Goal: Transaction & Acquisition: Purchase product/service

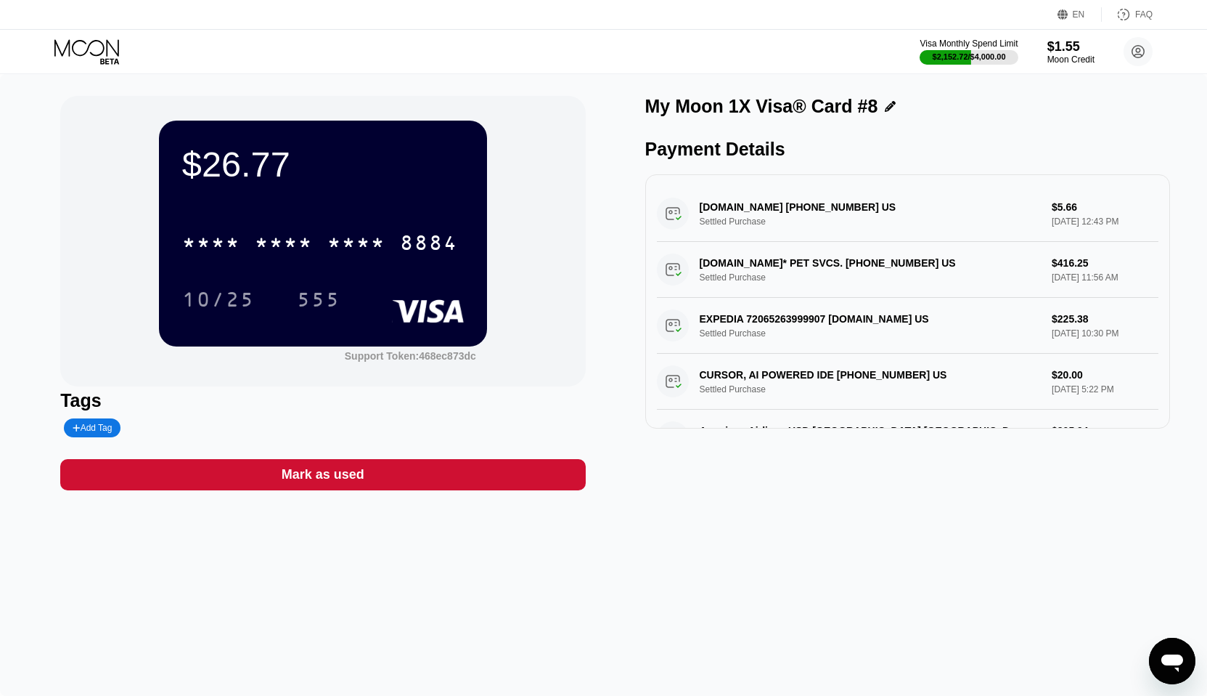
click at [84, 50] on icon at bounding box center [88, 51] width 68 height 25
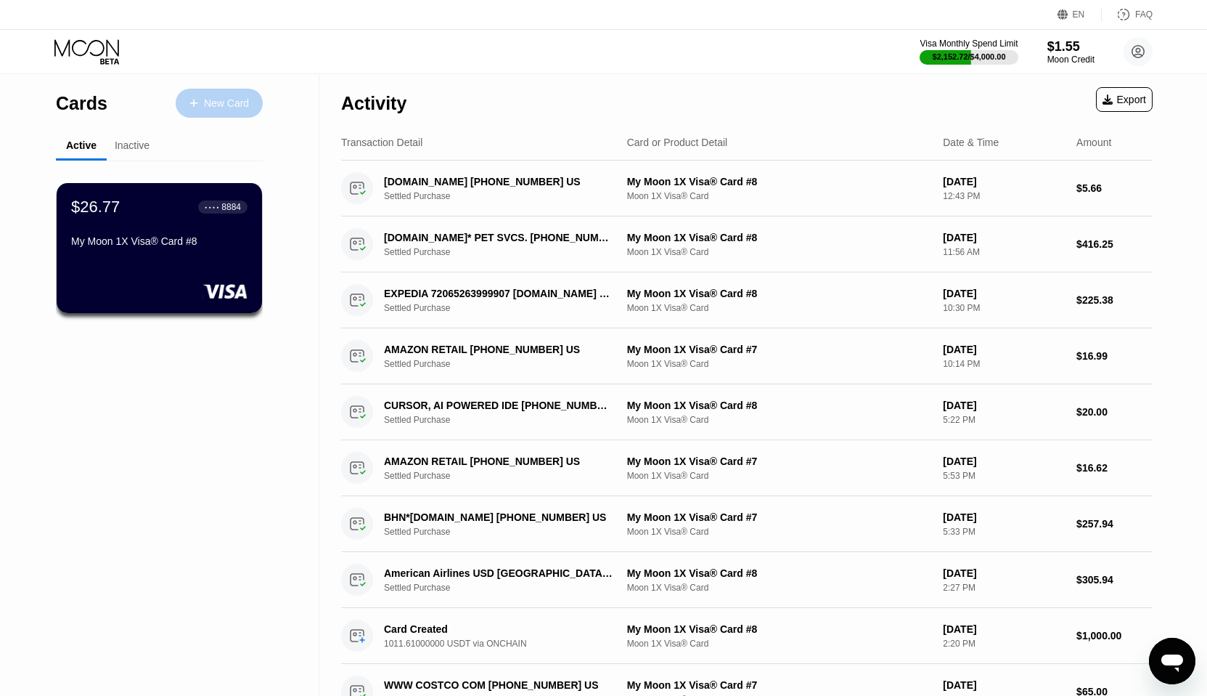
click at [202, 107] on div at bounding box center [201, 103] width 6 height 12
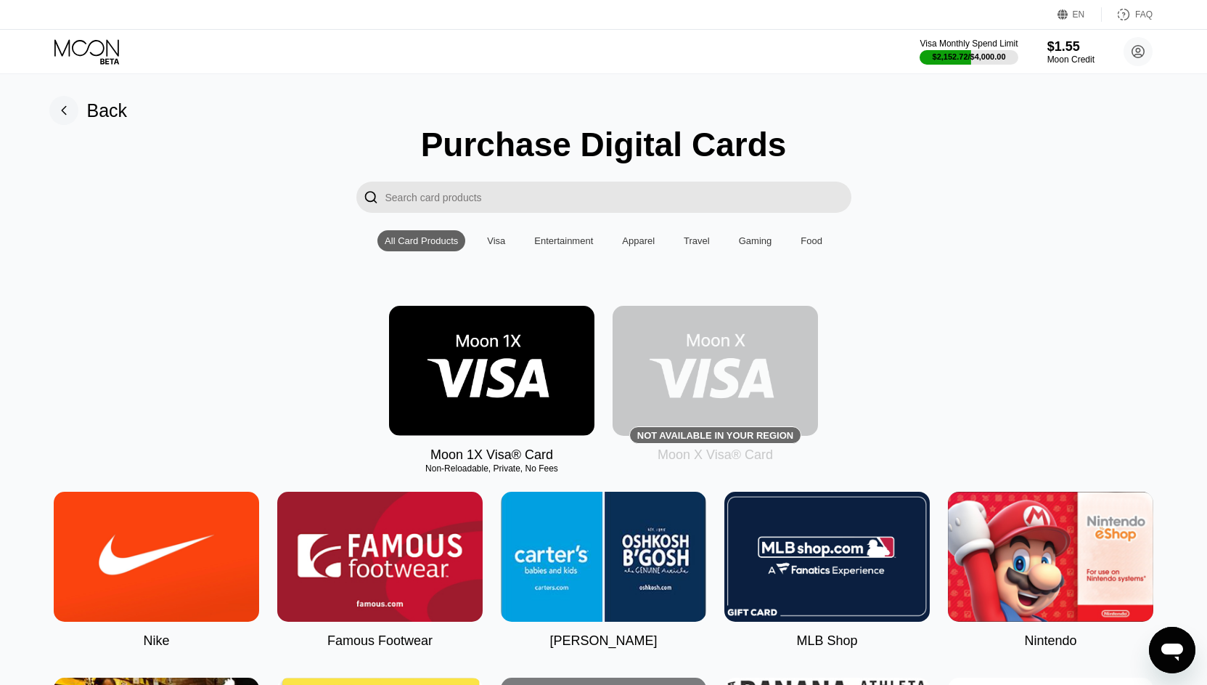
click at [502, 345] on img at bounding box center [491, 371] width 205 height 130
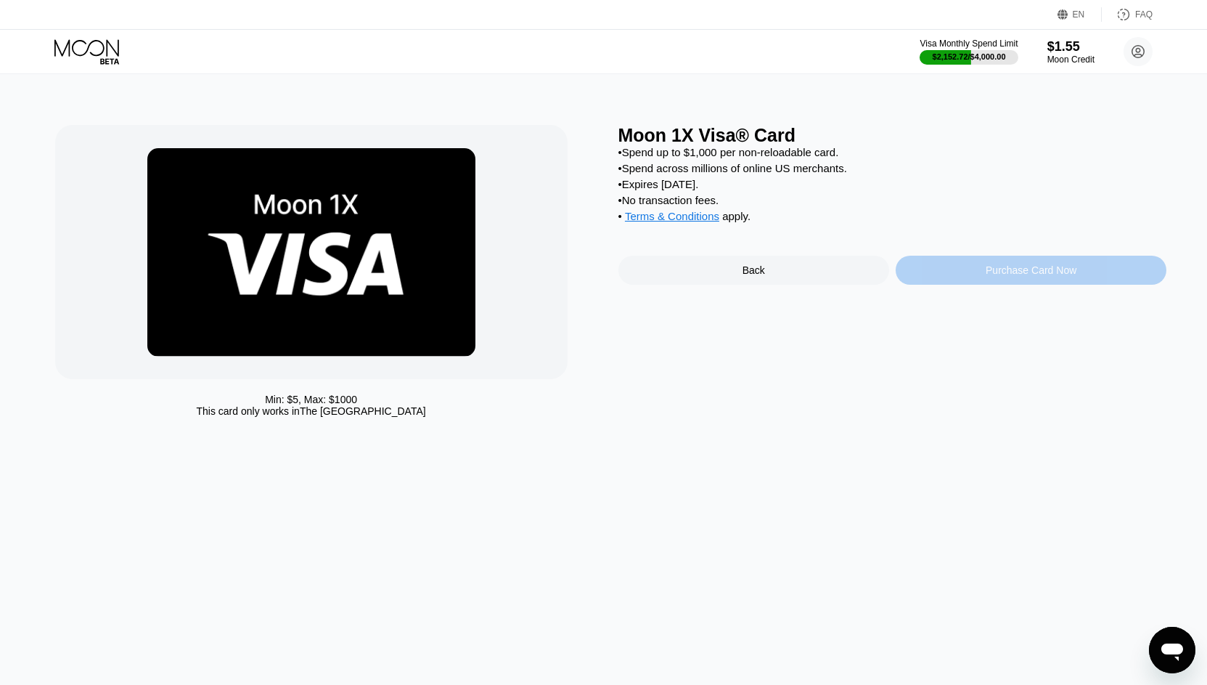
click at [971, 269] on div "Purchase Card Now" at bounding box center [1031, 270] width 271 height 29
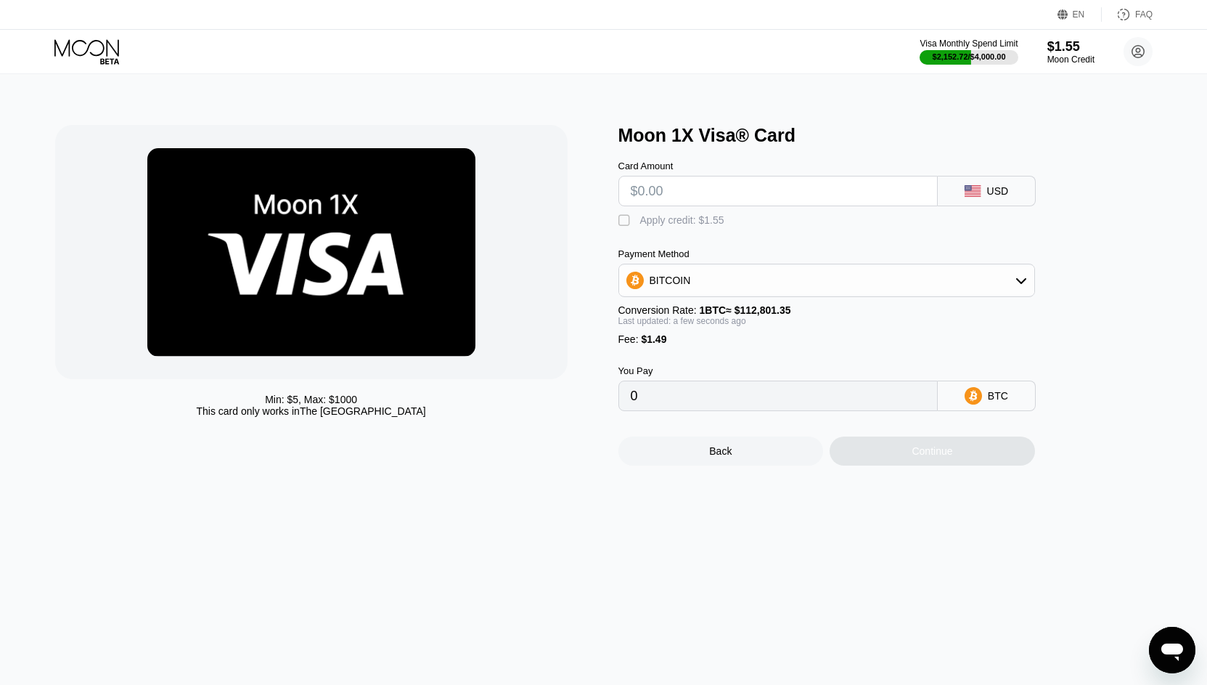
click at [705, 192] on input "text" at bounding box center [778, 190] width 295 height 29
type input "$1"
type input "0.00002208"
type input "$10"
type input "0.00010187"
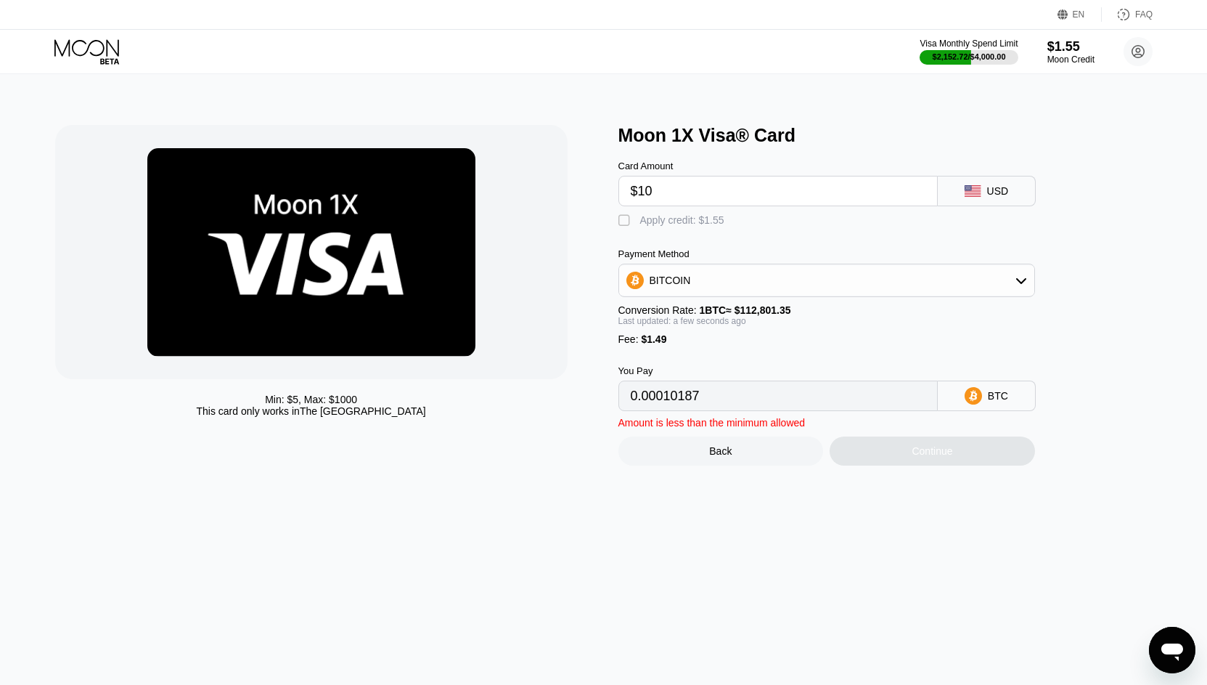
type input "$100"
type input "0.00089973"
type input "$1000"
type input "0.00887836"
type input "$10000"
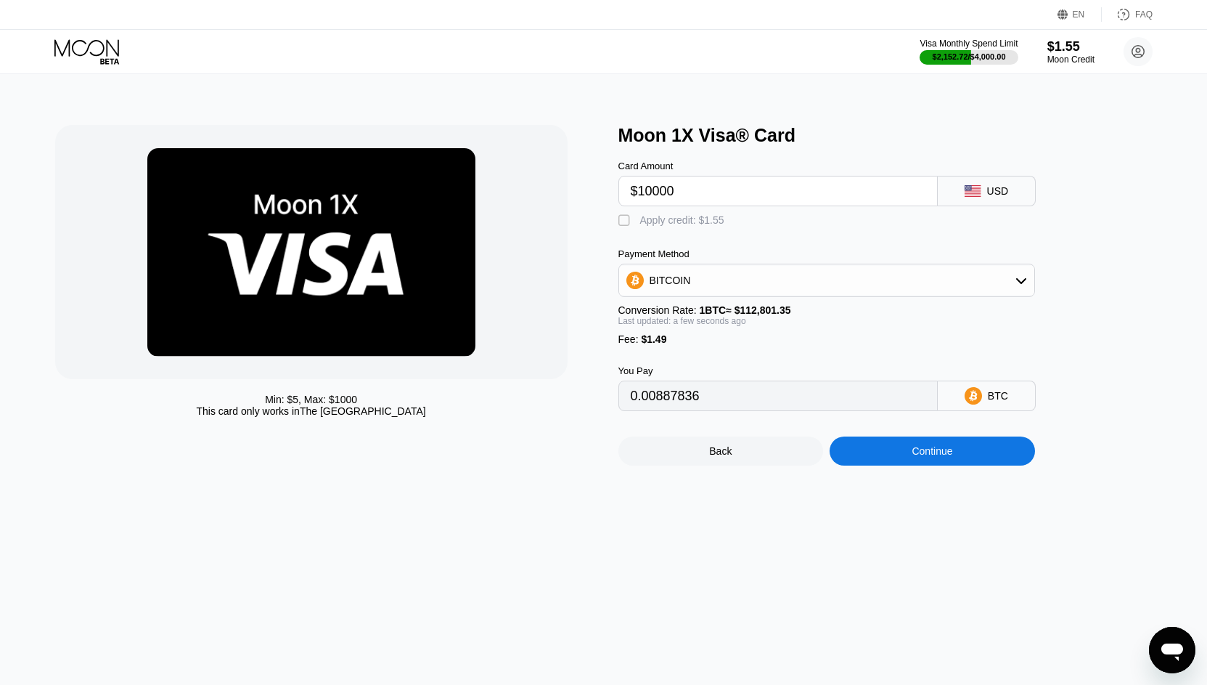
type input "0.08866464"
type input "$1000"
type input "0.00887836"
type input "$1000"
click at [657, 272] on div "BITCOIN" at bounding box center [826, 280] width 415 height 29
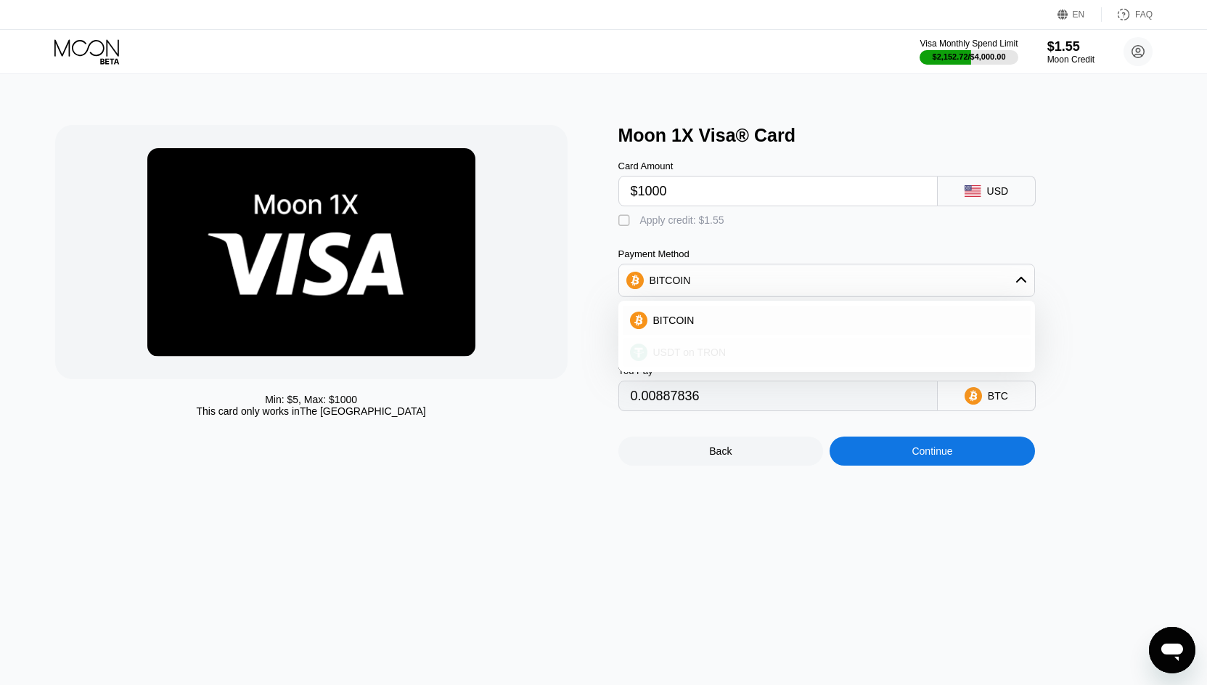
click at [677, 348] on span "USDT on TRON" at bounding box center [689, 352] width 73 height 12
type input "1011.61"
click at [776, 322] on div "Last updated: a few seconds ago" at bounding box center [827, 321] width 417 height 10
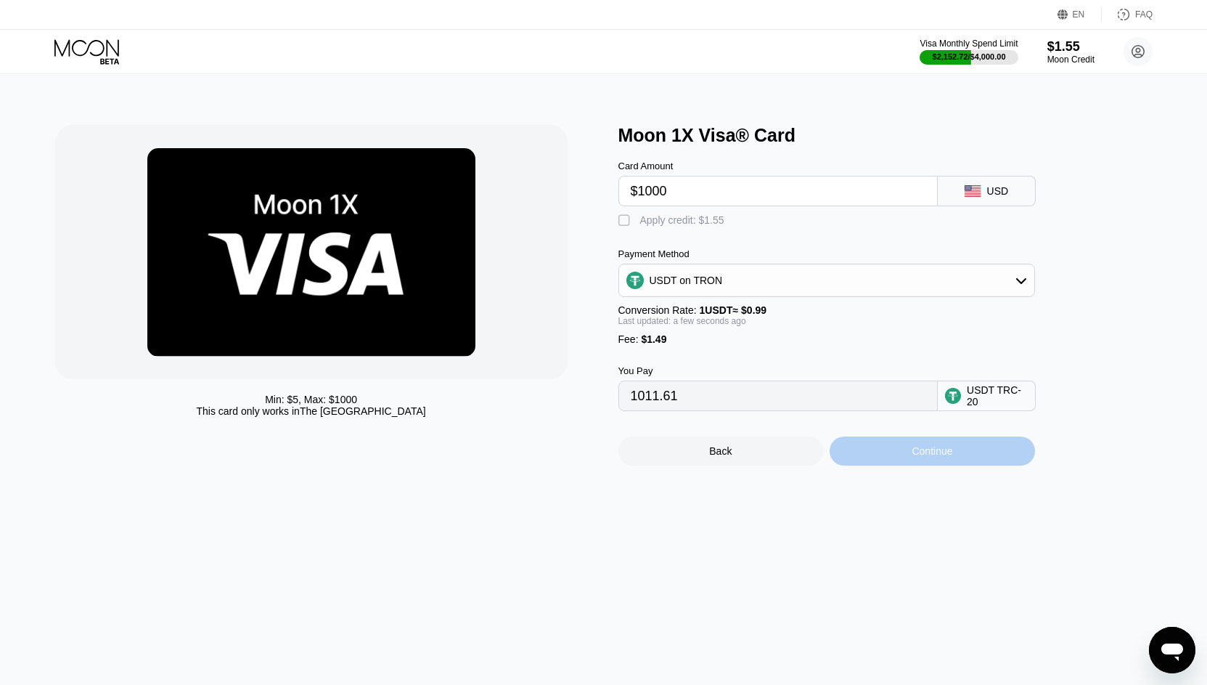
click at [908, 461] on div "Continue" at bounding box center [932, 450] width 205 height 29
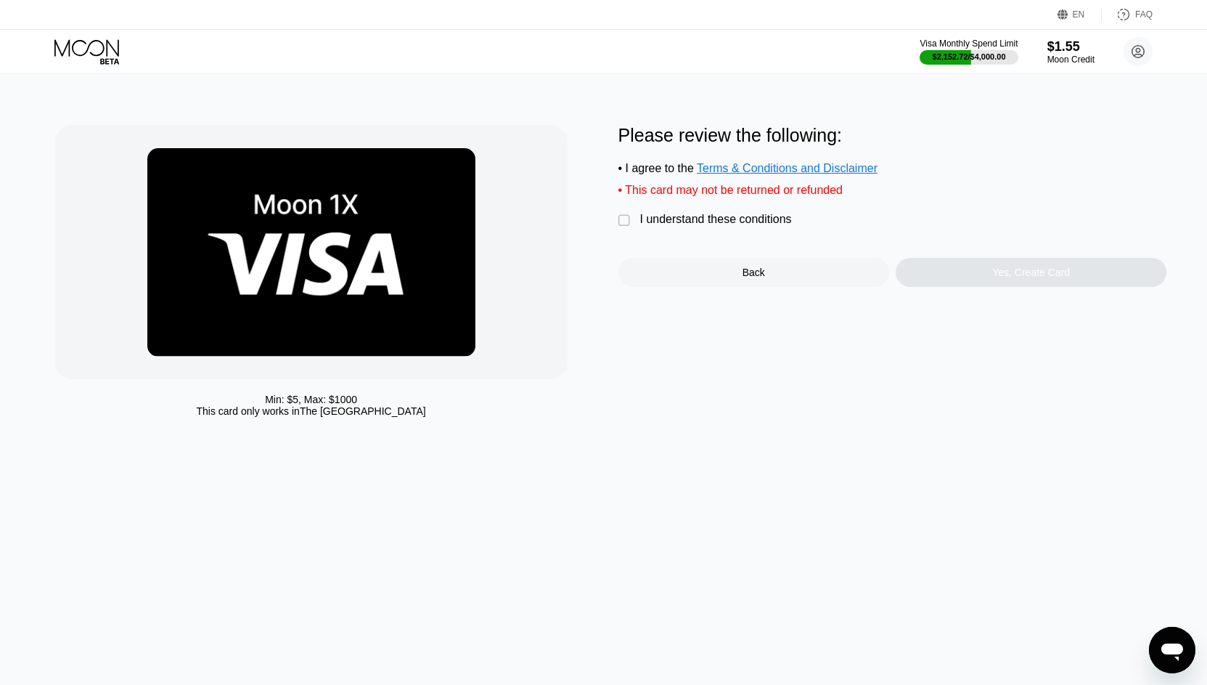
click at [695, 226] on div "I understand these conditions" at bounding box center [716, 219] width 152 height 13
click at [906, 269] on div "Yes, Create Card" at bounding box center [1031, 272] width 271 height 29
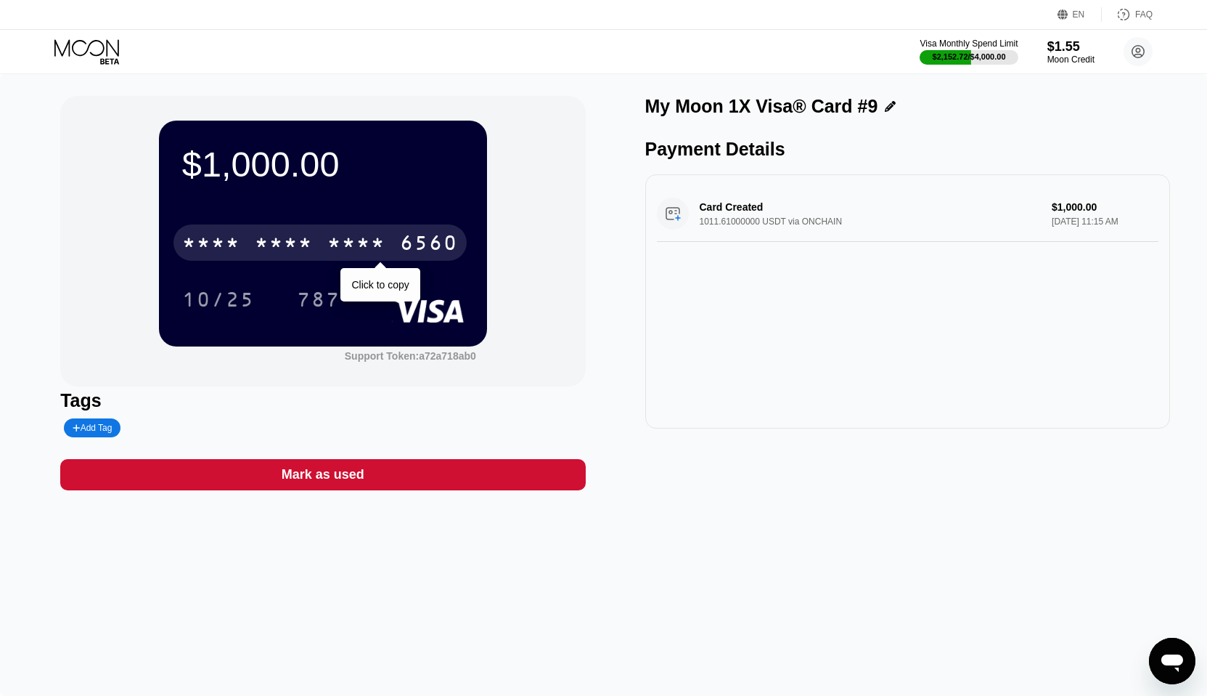
click at [318, 239] on div "* * * * * * * * * * * * 6560" at bounding box center [320, 242] width 293 height 36
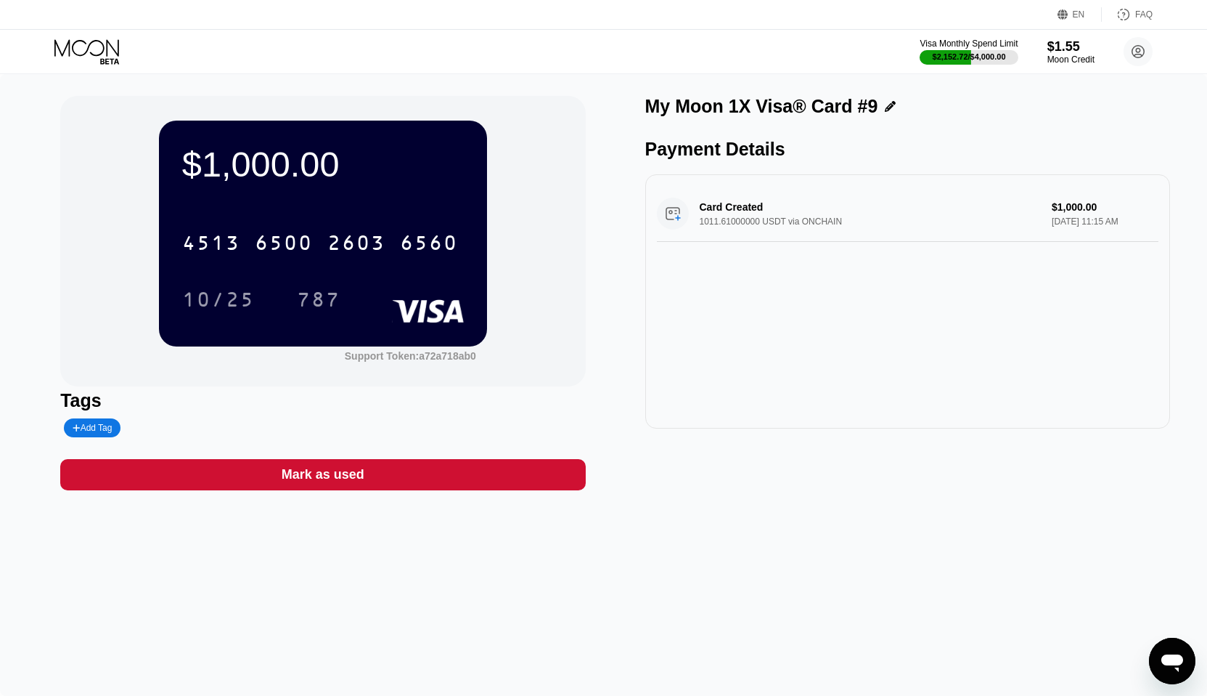
click at [82, 41] on icon at bounding box center [86, 47] width 65 height 17
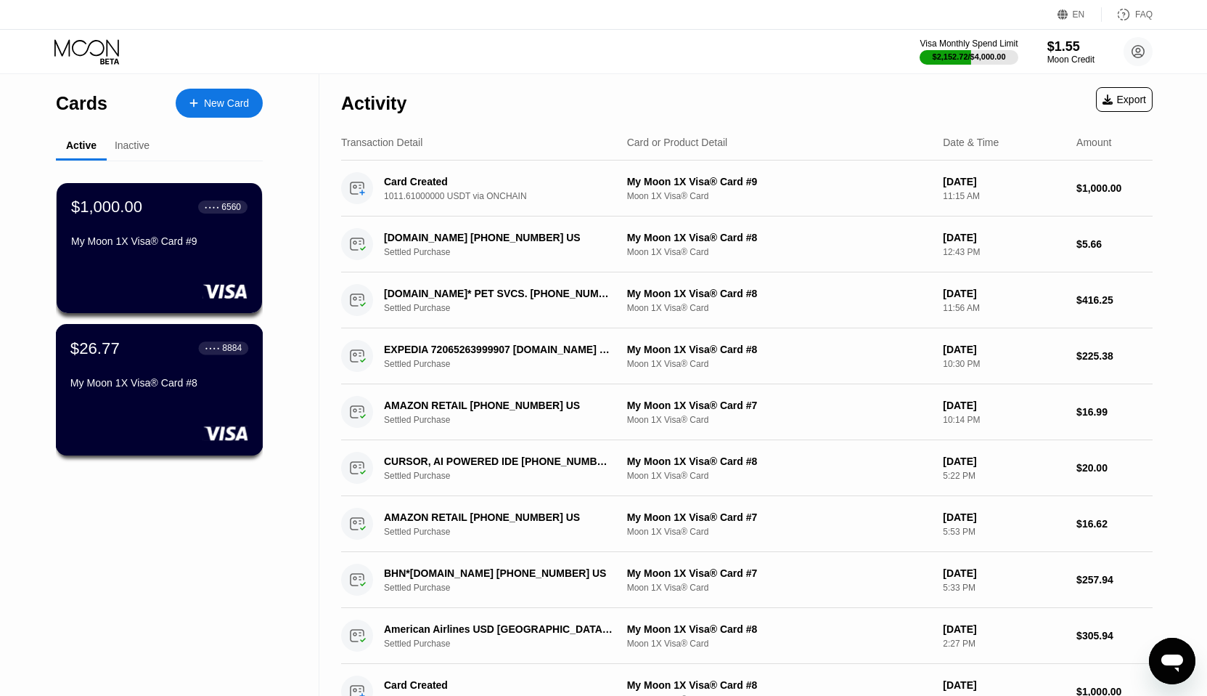
click at [141, 348] on div "$26.77 ● ● ● ● 8884" at bounding box center [159, 347] width 178 height 19
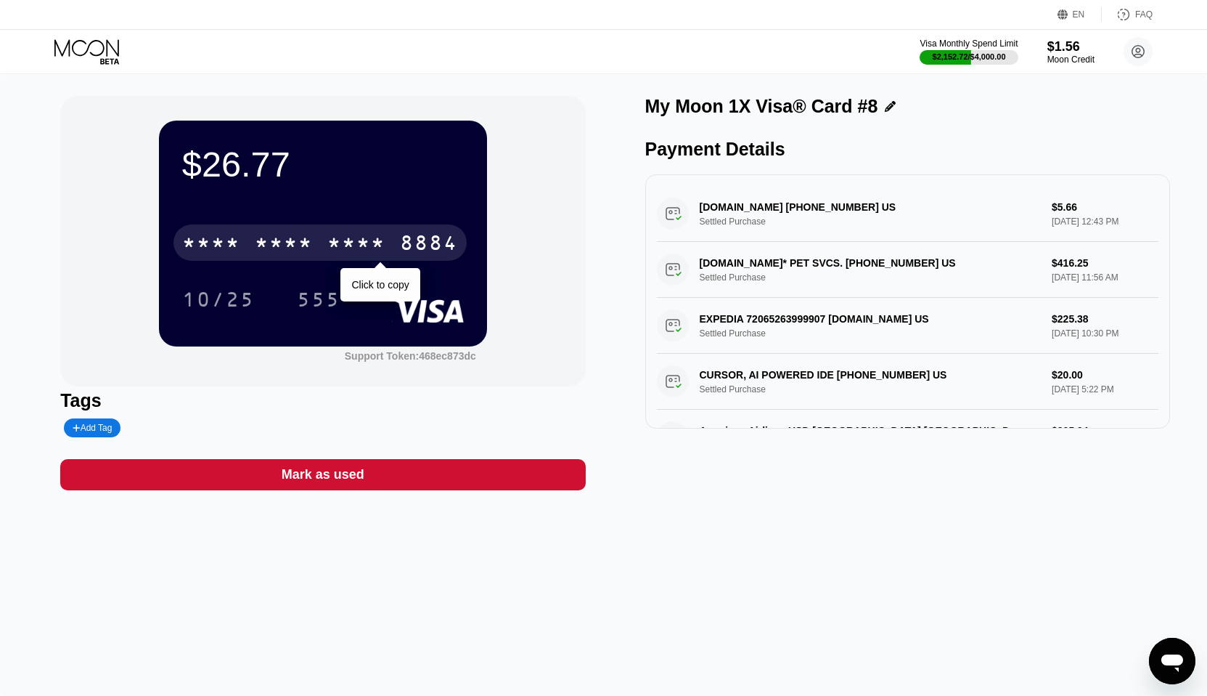
click at [301, 247] on div "* * * *" at bounding box center [284, 244] width 58 height 23
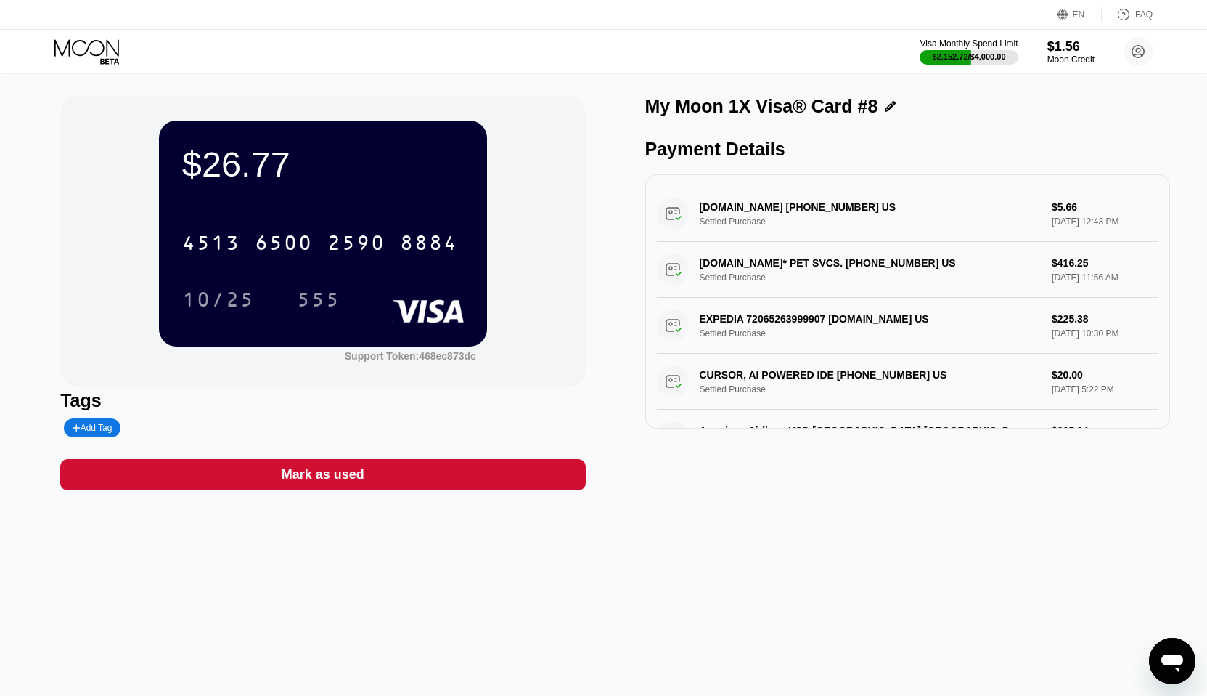
click at [82, 39] on icon at bounding box center [88, 51] width 68 height 25
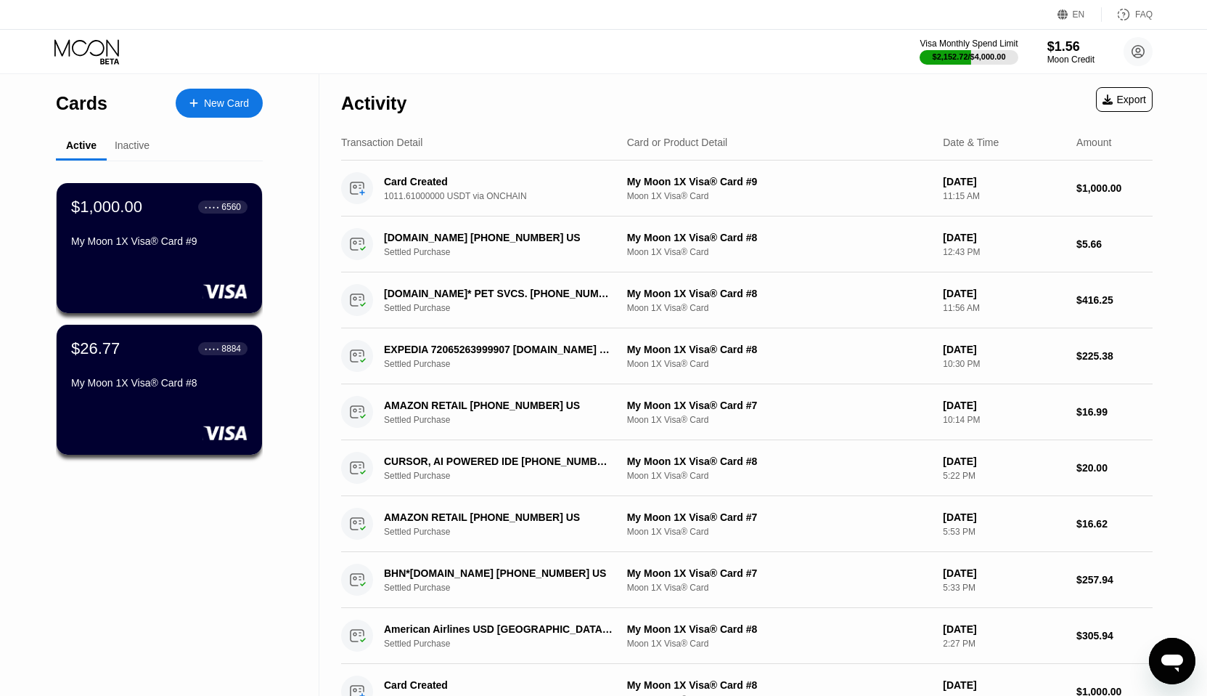
click at [82, 39] on icon at bounding box center [88, 51] width 68 height 25
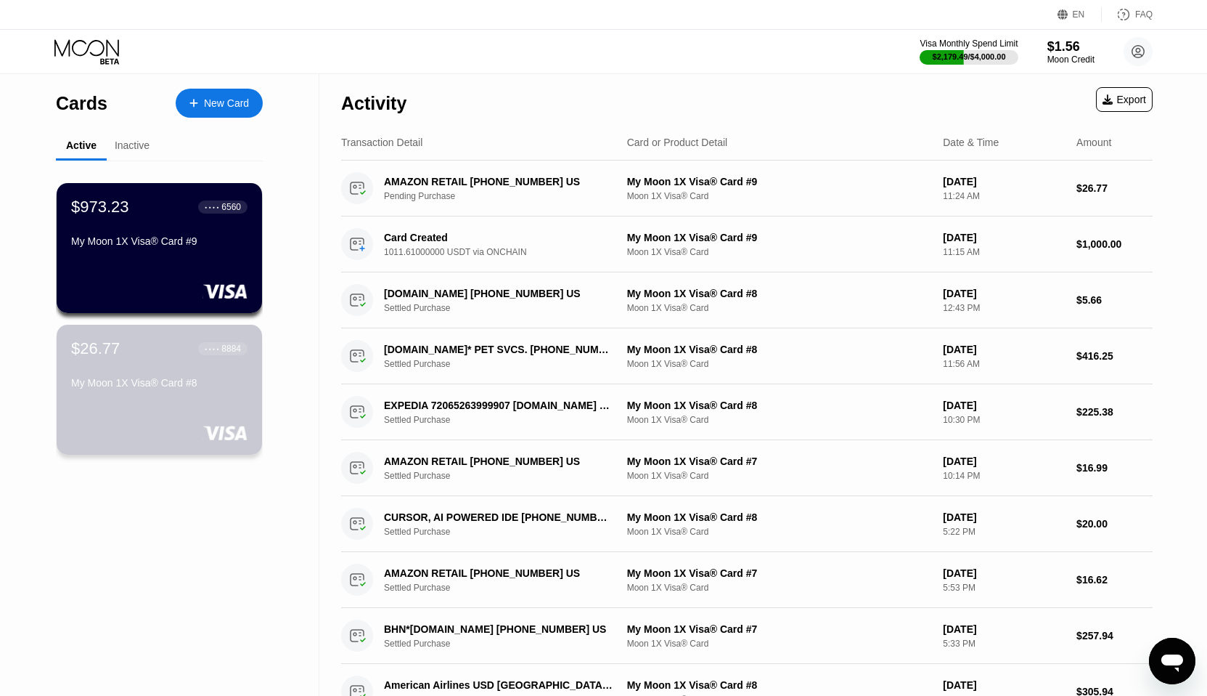
click at [163, 362] on div "$26.77 ● ● ● ● 8884 My Moon 1X Visa® Card #8" at bounding box center [159, 366] width 176 height 55
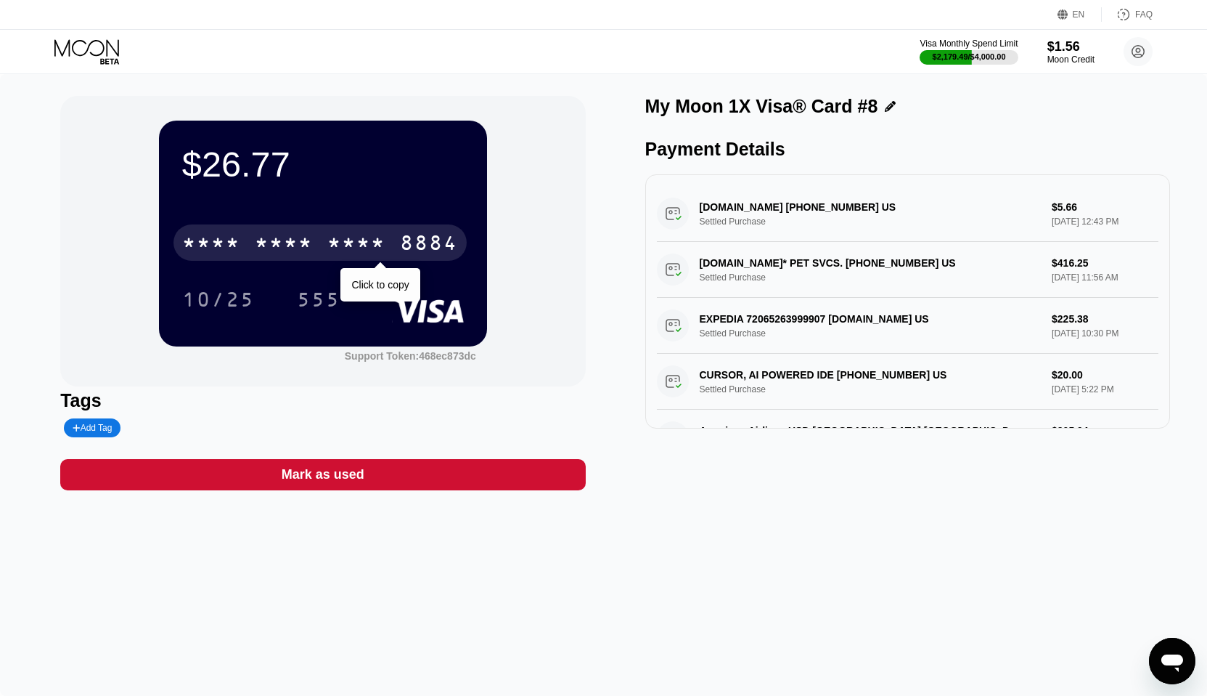
click at [406, 243] on div "8884" at bounding box center [429, 244] width 58 height 23
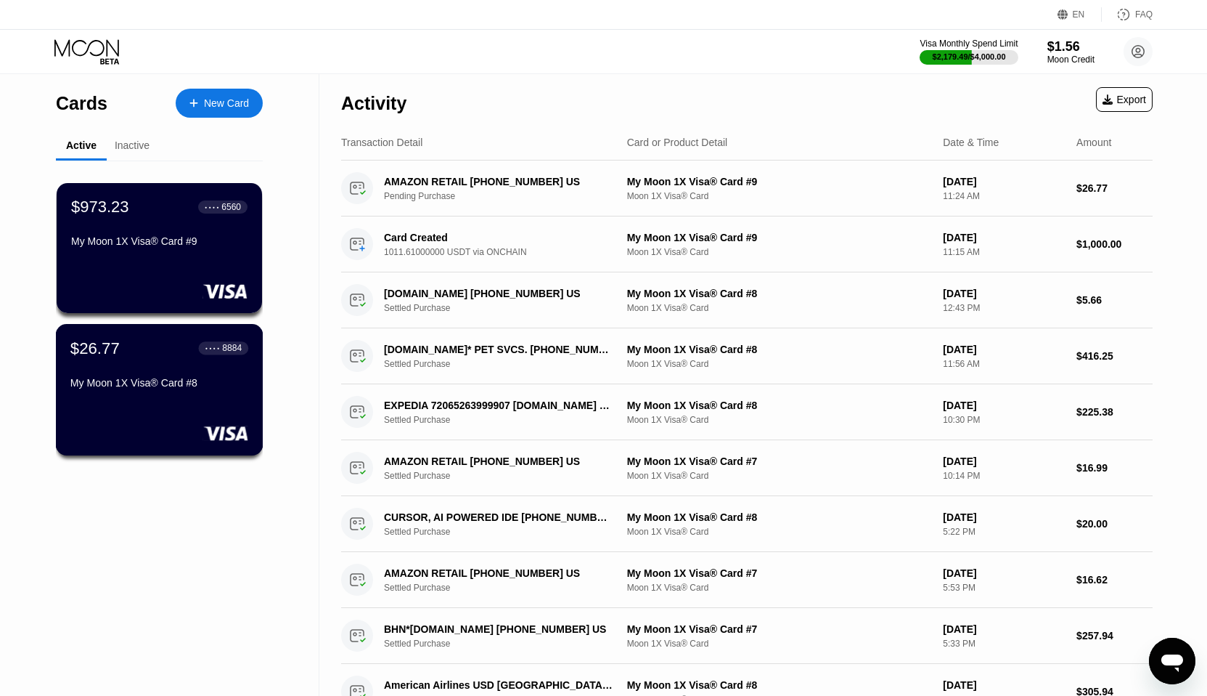
click at [187, 387] on div "My Moon 1X Visa® Card #8" at bounding box center [159, 383] width 178 height 12
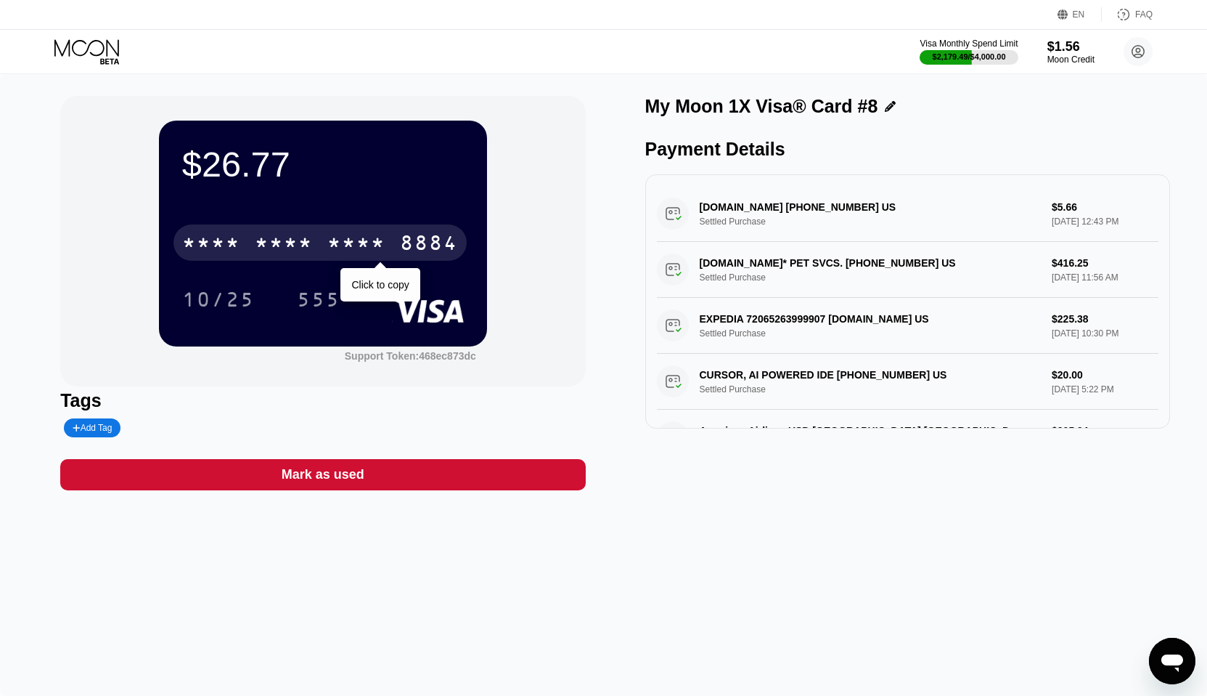
click at [308, 241] on div "* * * *" at bounding box center [284, 244] width 58 height 23
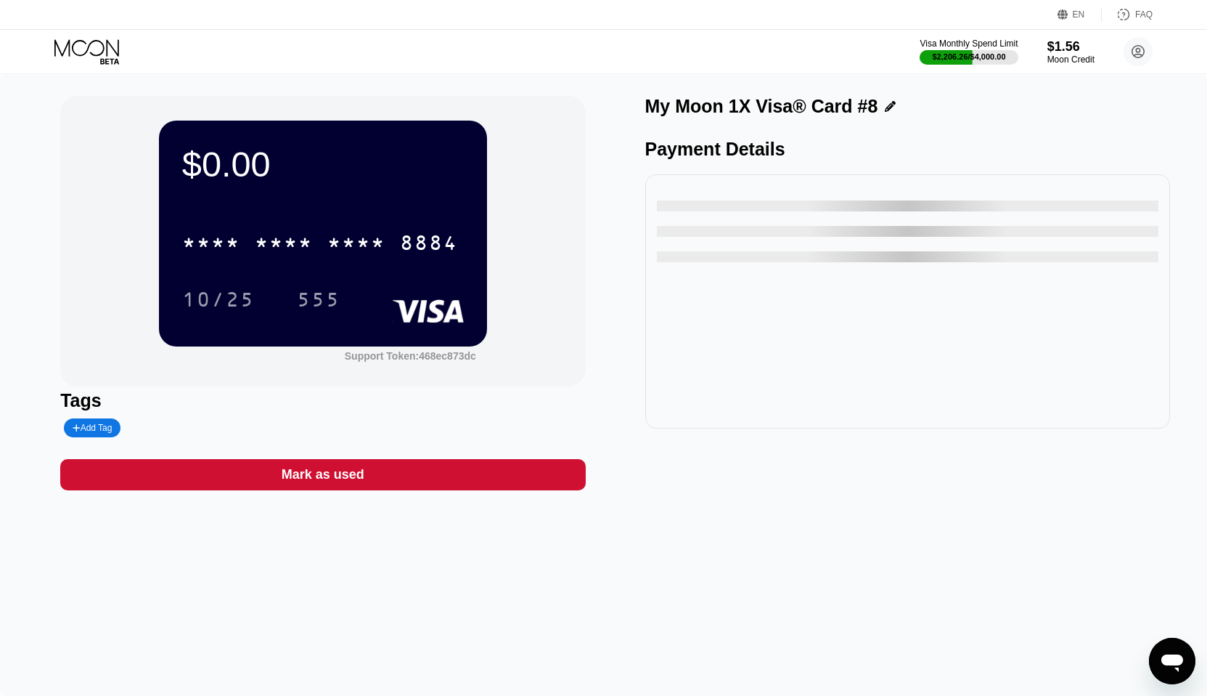
click at [367, 471] on div "Mark as used" at bounding box center [322, 474] width 525 height 31
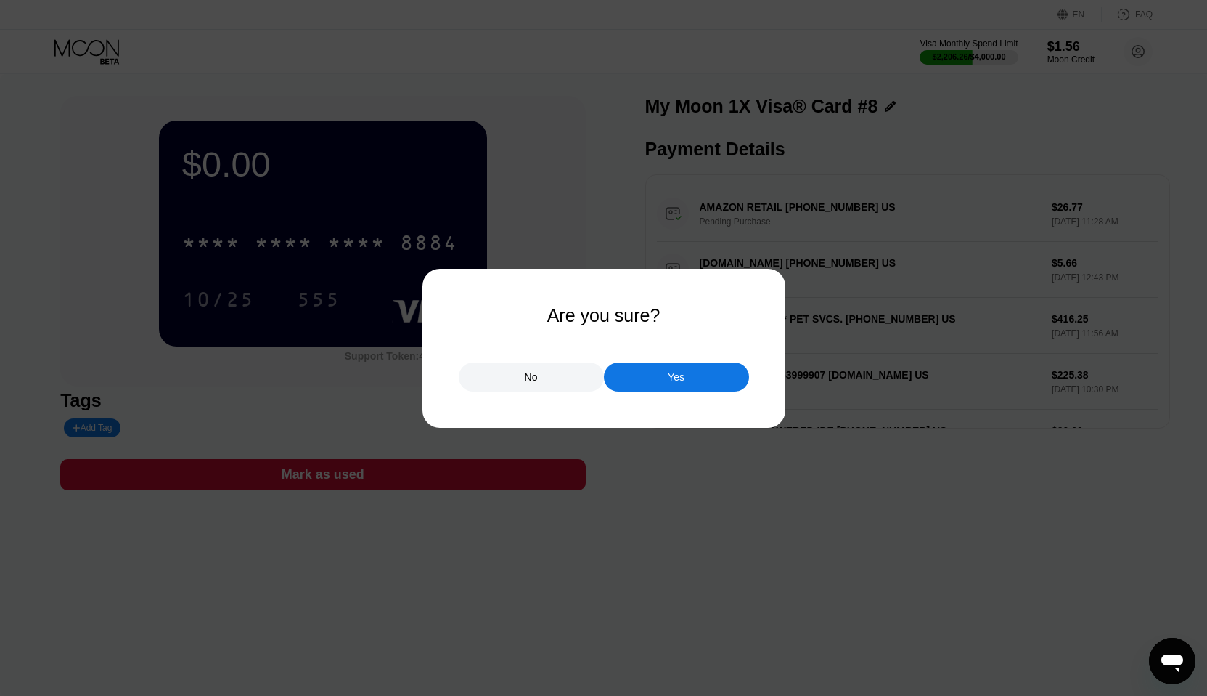
click at [675, 380] on div "Yes" at bounding box center [676, 376] width 17 height 13
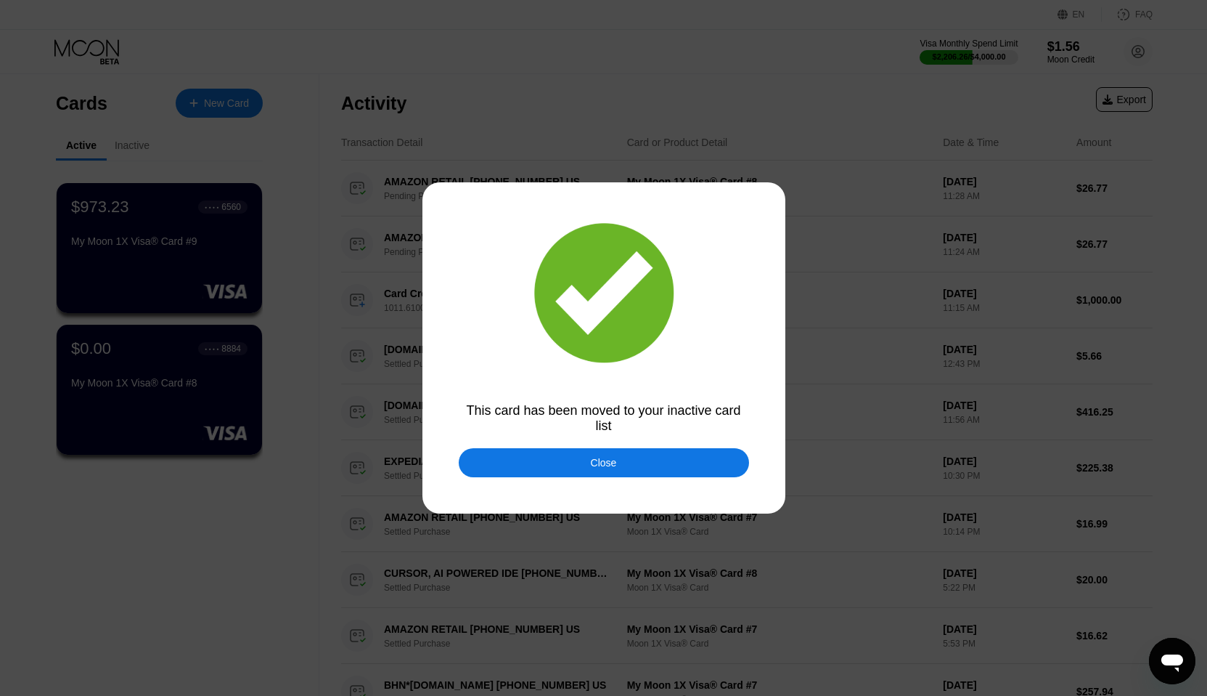
click at [642, 455] on div "Close" at bounding box center [604, 462] width 290 height 29
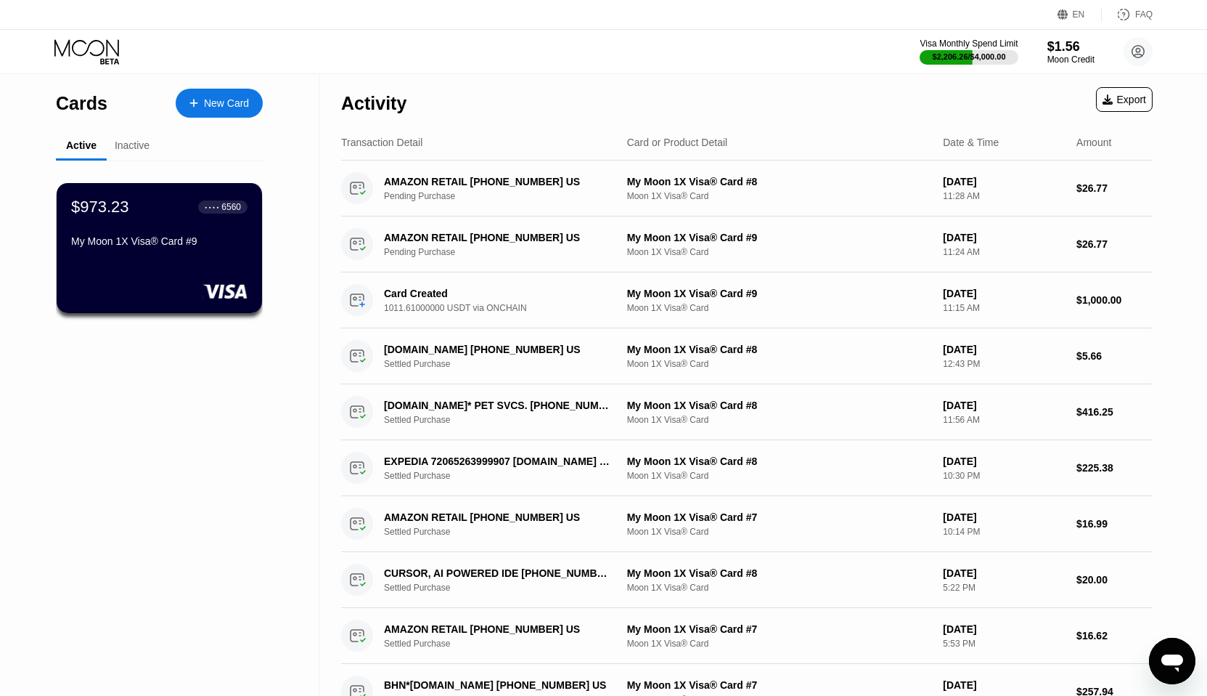
click at [221, 404] on div "$973.23 ● ● ● ● 6560 My Moon 1X Visa® Card #9" at bounding box center [159, 558] width 207 height 797
click at [154, 223] on div "$973.23 ● ● ● ● 6560 My Moon 1X Visa® Card #9" at bounding box center [159, 224] width 176 height 55
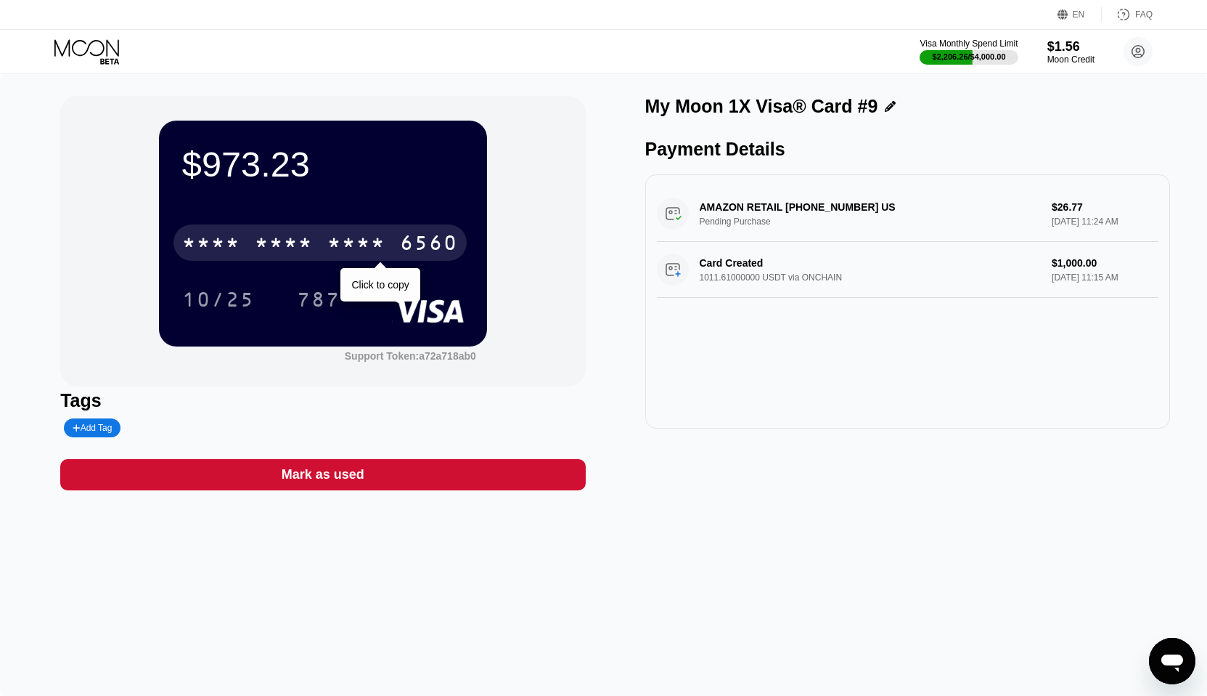
click at [415, 251] on div "6560" at bounding box center [429, 244] width 58 height 23
